Goal: Task Accomplishment & Management: Use online tool/utility

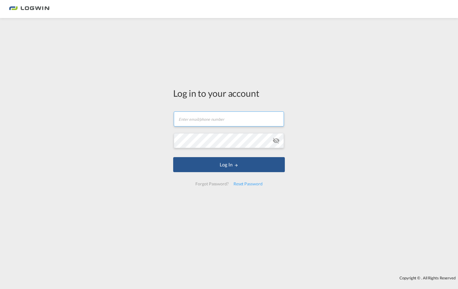
click at [201, 120] on input "text" at bounding box center [229, 118] width 110 height 15
type input "[EMAIL_ADDRESS][PERSON_NAME][DOMAIN_NAME]"
click at [173, 157] on button "Log In" at bounding box center [229, 164] width 112 height 15
